Goal: Task Accomplishment & Management: Manage account settings

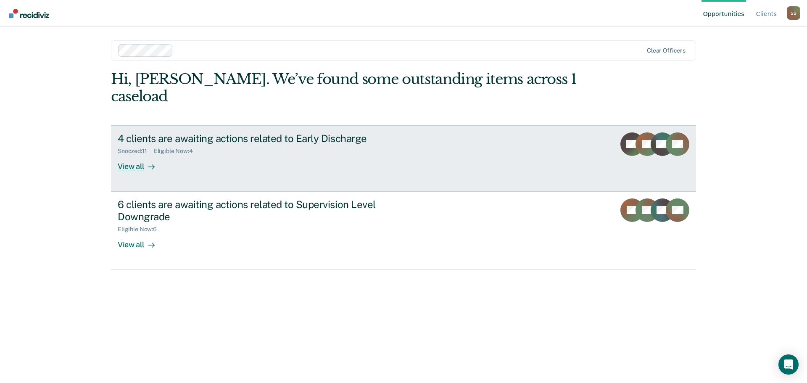
click at [243, 132] on div "4 clients are awaiting actions related to Early Discharge" at bounding box center [265, 138] width 295 height 12
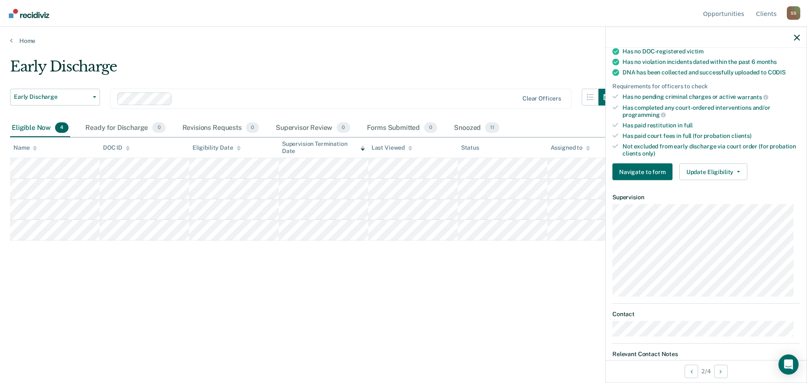
scroll to position [199, 0]
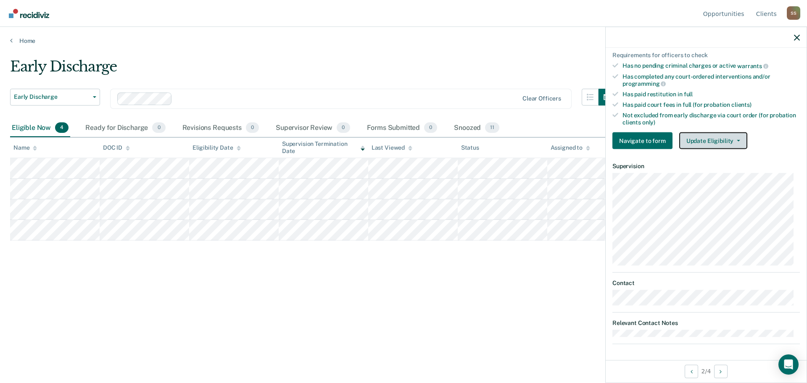
click at [732, 142] on button "Update Eligibility" at bounding box center [713, 140] width 68 height 17
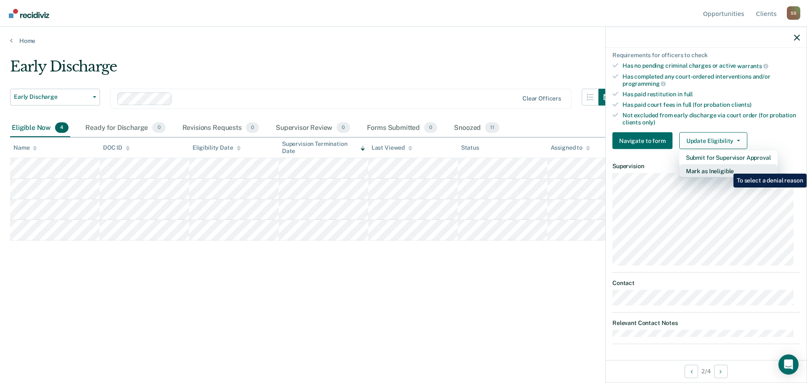
click at [727, 167] on button "Mark as Ineligible" at bounding box center [728, 170] width 98 height 13
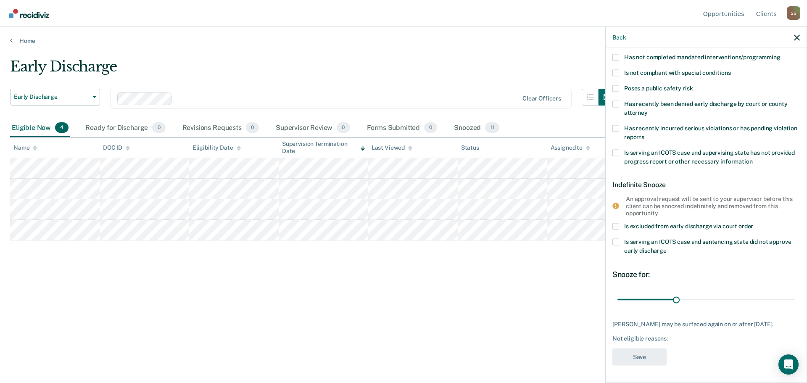
click at [618, 149] on span at bounding box center [615, 152] width 7 height 7
click at [753, 158] on input "Is serving an ICOTS case and supervising state has not provided progress report…" at bounding box center [753, 158] width 0 height 0
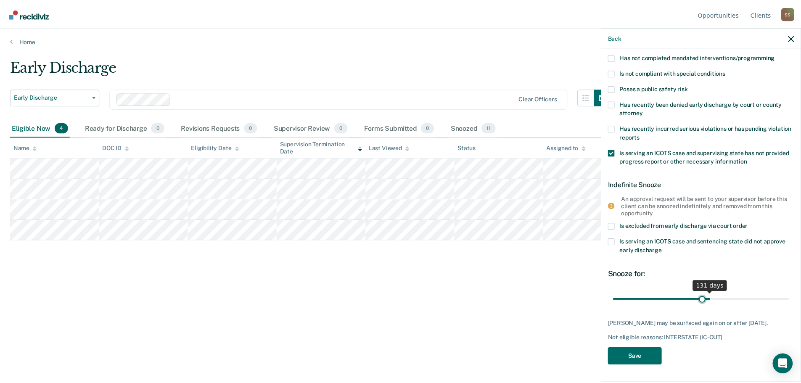
scroll to position [80, 0]
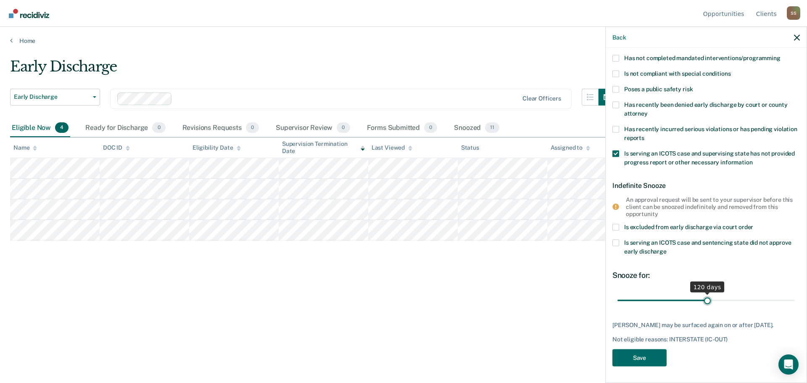
drag, startPoint x: 639, startPoint y: 293, endPoint x: 704, endPoint y: 298, distance: 65.4
type input "120"
click at [704, 298] on input "range" at bounding box center [705, 300] width 177 height 15
click at [636, 356] on button "Save" at bounding box center [639, 357] width 54 height 17
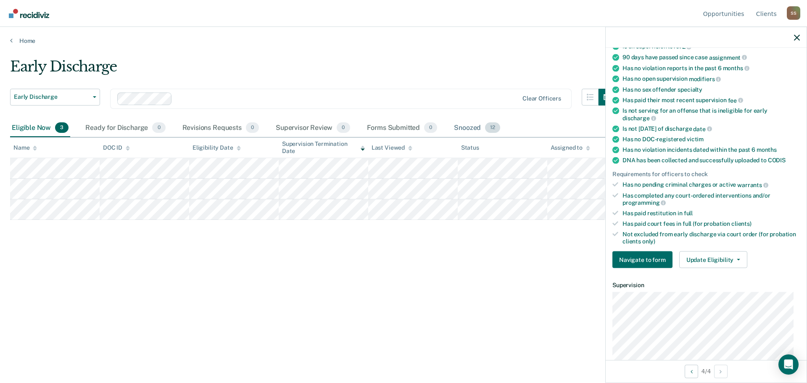
click at [467, 129] on div "Snoozed 12" at bounding box center [477, 128] width 50 height 18
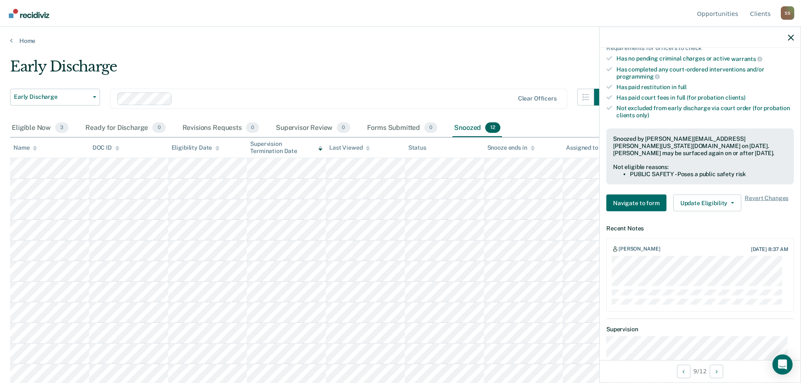
scroll to position [248, 0]
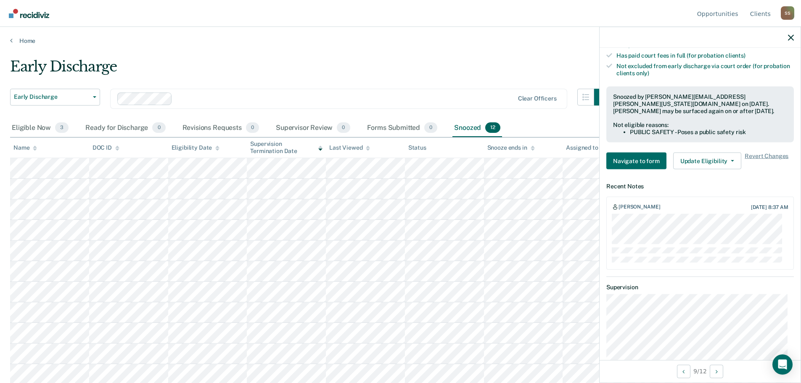
click at [697, 247] on div at bounding box center [700, 238] width 177 height 49
